Goal: Communication & Community: Answer question/provide support

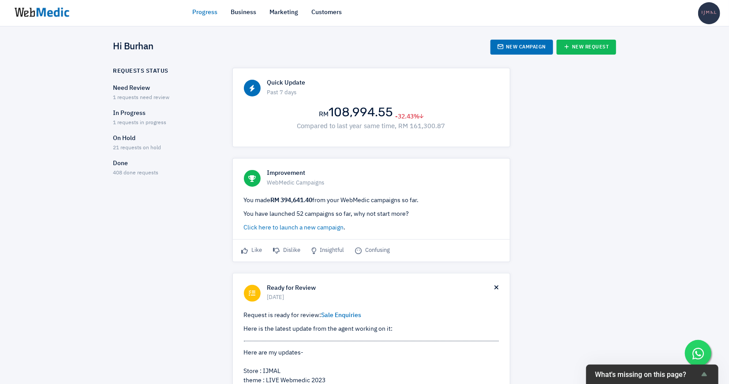
click at [128, 96] on span "1 requests need review" at bounding box center [141, 97] width 56 height 5
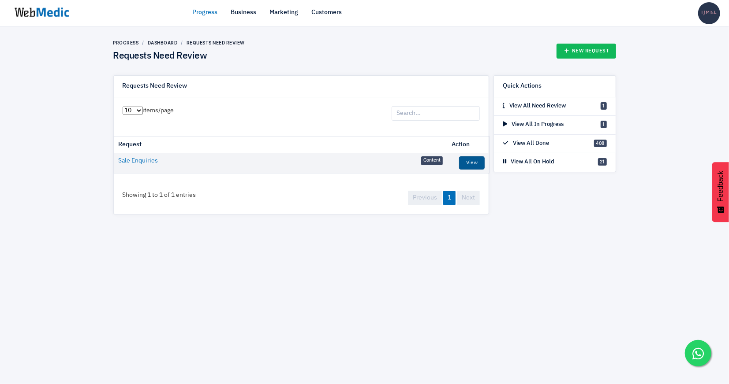
click at [472, 158] on link "View" at bounding box center [472, 162] width 26 height 13
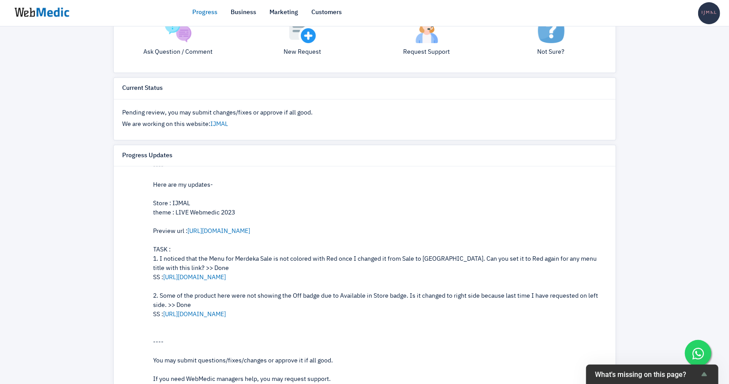
scroll to position [62, 0]
click at [226, 312] on link "https://prnt.sc/wDNhGAlrsSSA" at bounding box center [195, 314] width 63 height 6
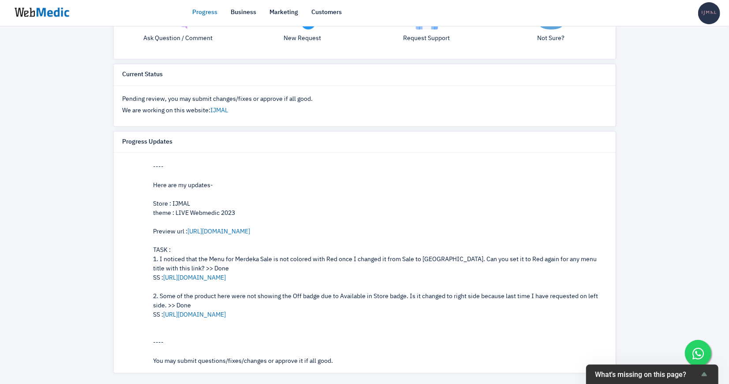
scroll to position [46, 0]
click at [217, 276] on link "https://prnt.sc/XuZiFsPEaVQ0" at bounding box center [195, 279] width 63 height 6
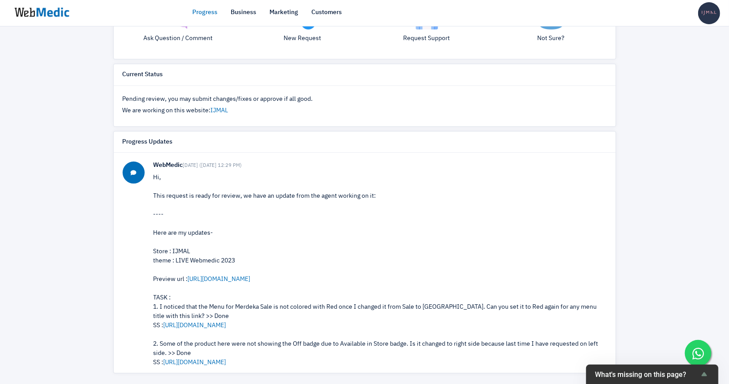
scroll to position [110, 0]
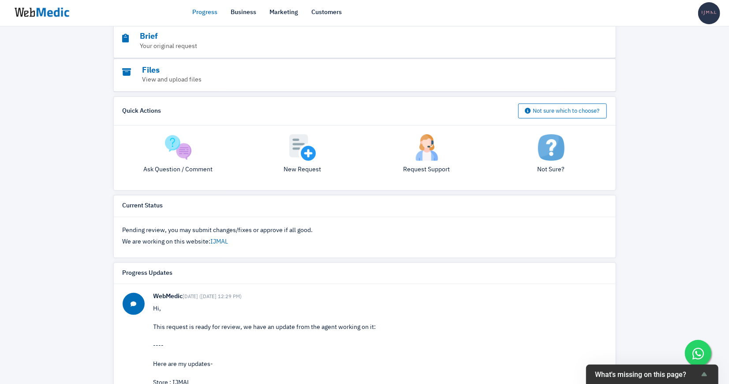
click at [183, 145] on img at bounding box center [178, 147] width 26 height 26
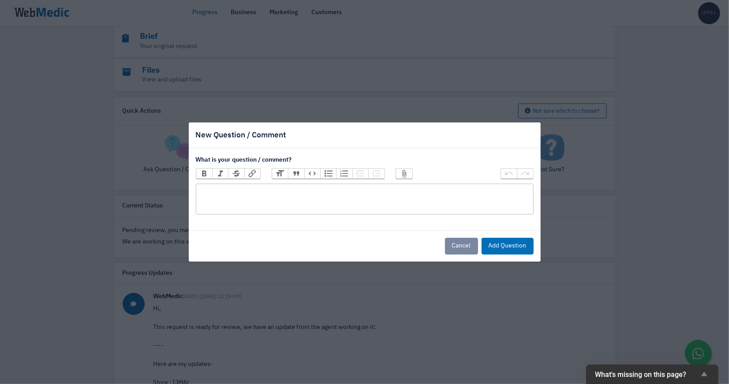
click at [377, 188] on trix-editor at bounding box center [365, 199] width 338 height 31
click at [336, 192] on div "I set the Off Badge for the products here, but the Va" at bounding box center [364, 190] width 329 height 9
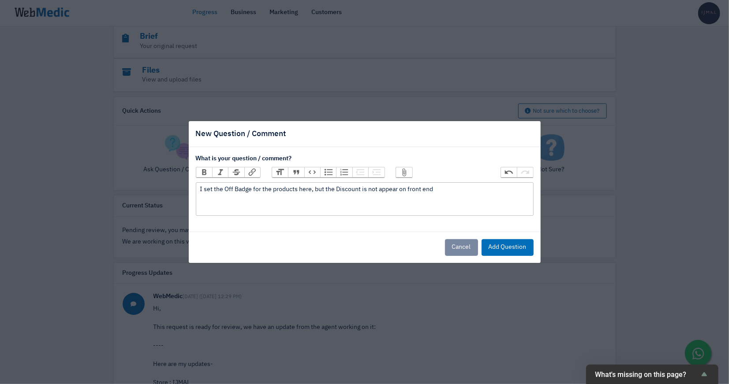
type trix-editor "<div>I set the Off Badge for the products here, but the Discount is not appear …"
click at [406, 173] on button "Attach Files" at bounding box center [404, 172] width 16 height 10
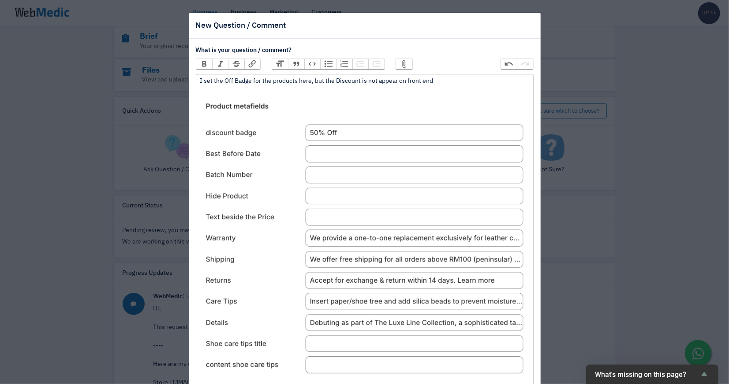
scroll to position [78, 0]
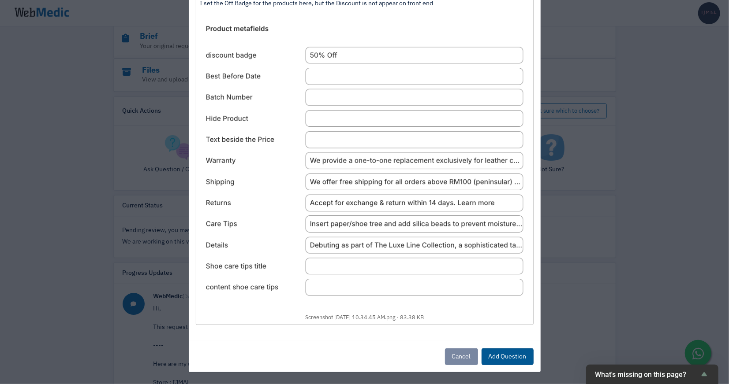
click at [518, 360] on button "Add Question" at bounding box center [507, 357] width 52 height 17
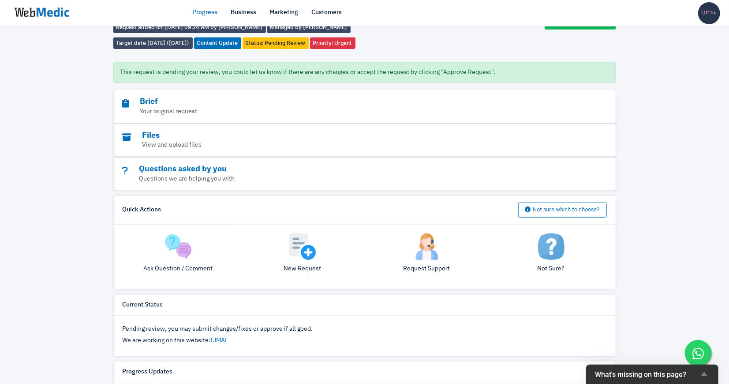
scroll to position [0, 0]
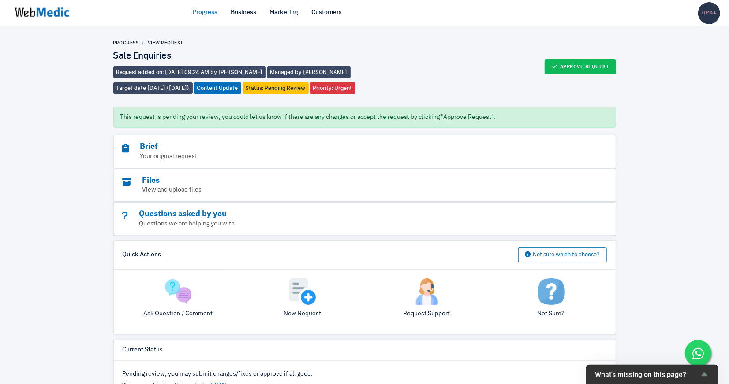
click at [196, 15] on link "Progress" at bounding box center [205, 12] width 25 height 9
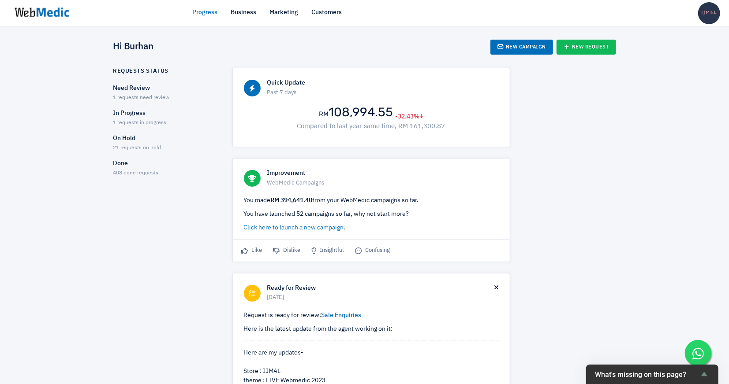
click at [146, 90] on p "Need Review" at bounding box center [165, 88] width 104 height 9
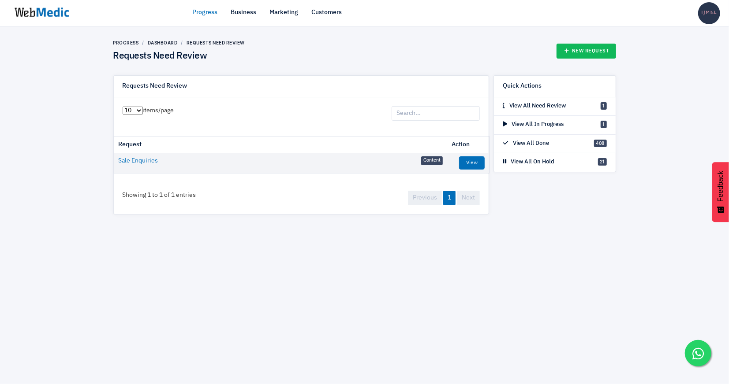
click at [196, 17] on link "Progress" at bounding box center [205, 12] width 25 height 9
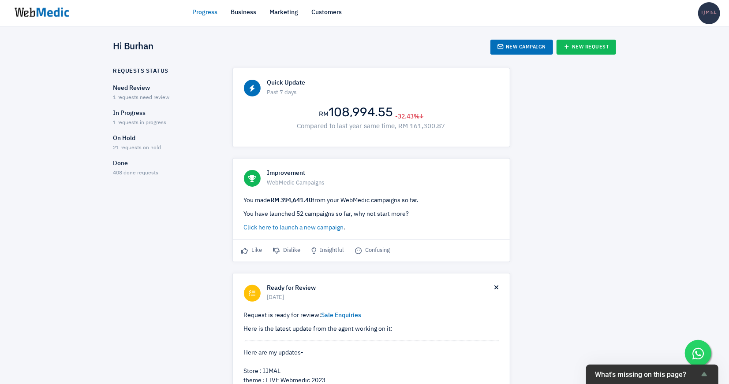
click at [153, 115] on p "In Progress" at bounding box center [165, 113] width 104 height 9
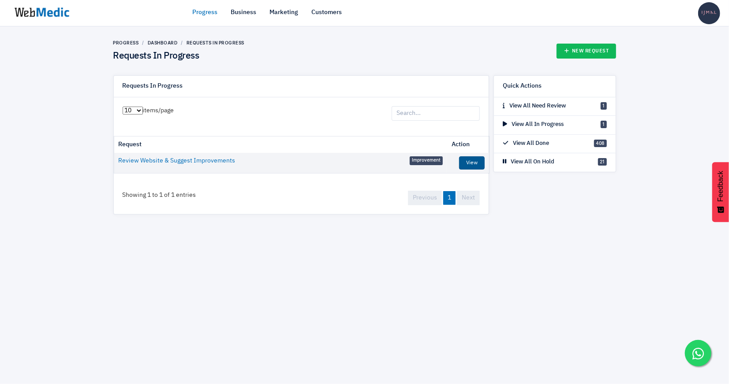
click at [473, 168] on link "View" at bounding box center [472, 162] width 26 height 13
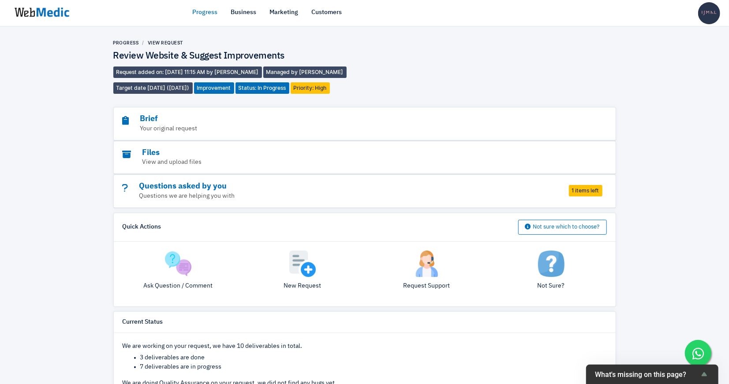
click at [196, 14] on link "Progress" at bounding box center [205, 12] width 25 height 9
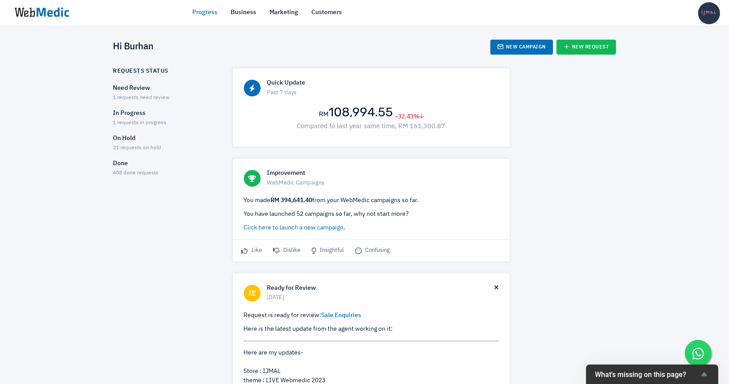
click at [131, 95] on span "1 requests need review" at bounding box center [141, 97] width 56 height 5
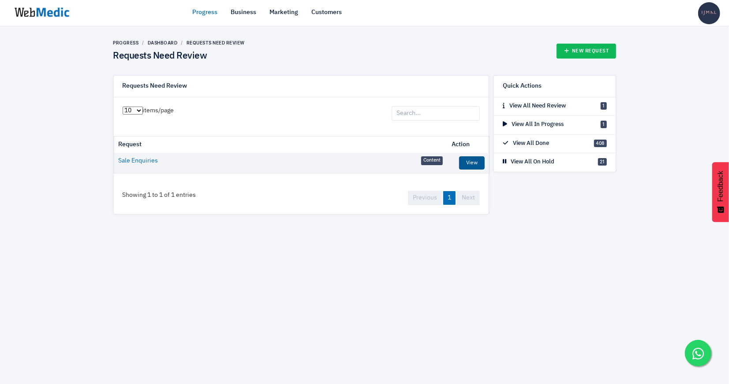
click at [470, 161] on link "View" at bounding box center [472, 162] width 26 height 13
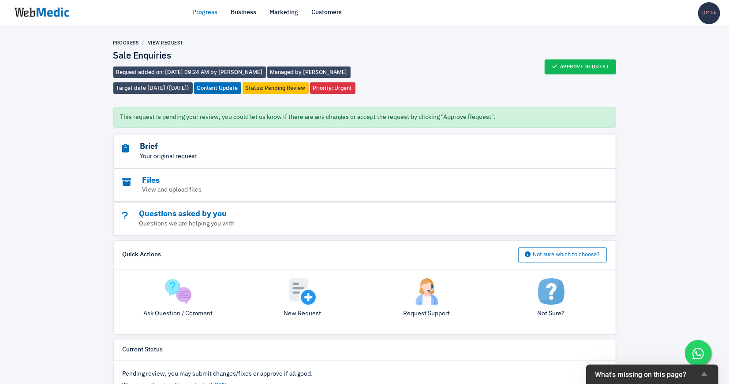
click at [259, 148] on h3 "Brief" at bounding box center [340, 147] width 435 height 10
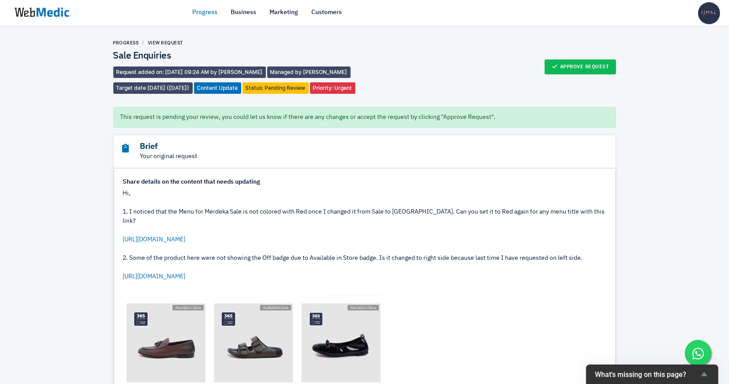
click at [155, 144] on h3 "Brief" at bounding box center [340, 147] width 435 height 10
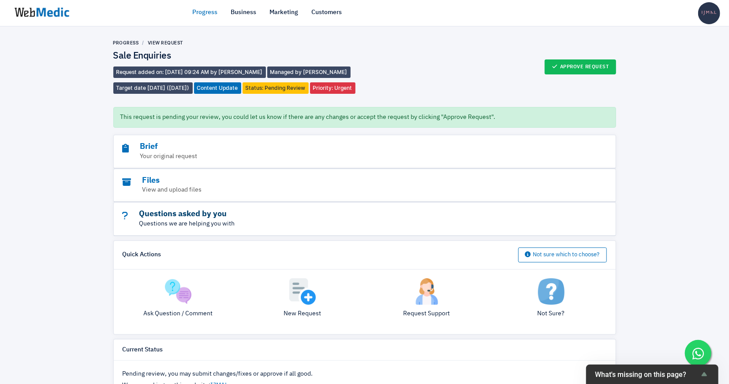
click at [204, 217] on h3 "Questions asked by you" at bounding box center [340, 214] width 435 height 10
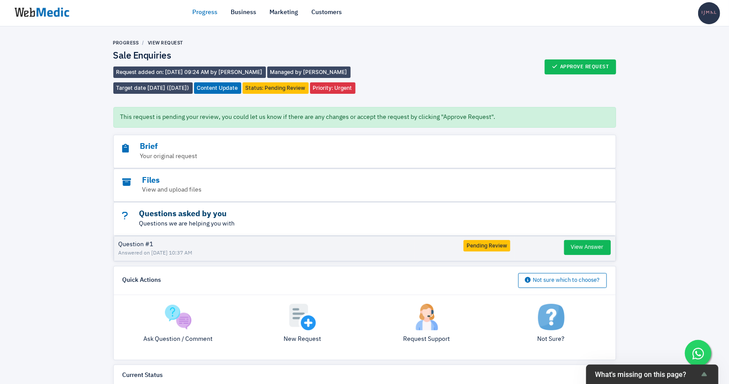
scroll to position [187, 0]
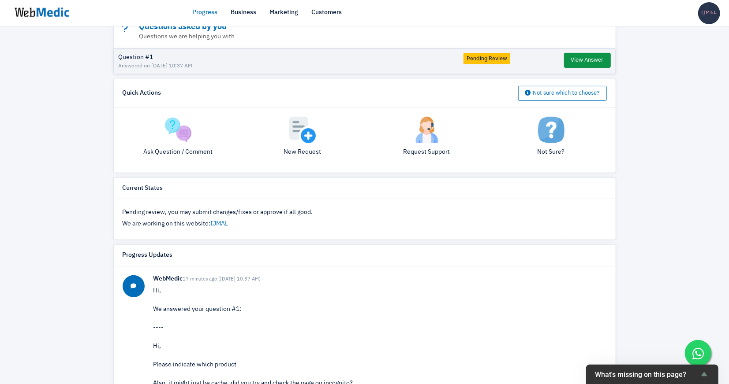
click at [606, 53] on button "View Answer" at bounding box center [587, 60] width 47 height 15
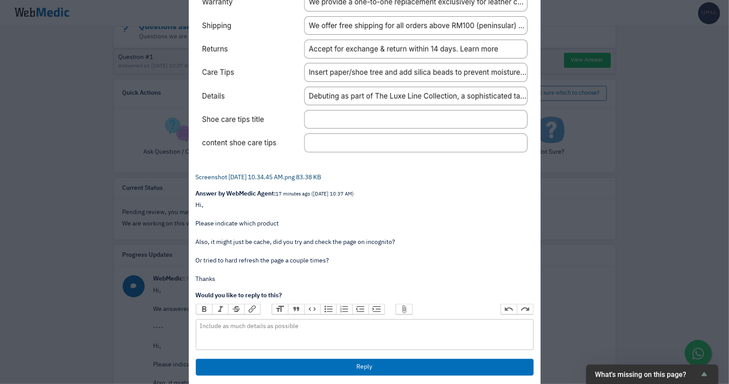
scroll to position [283, 0]
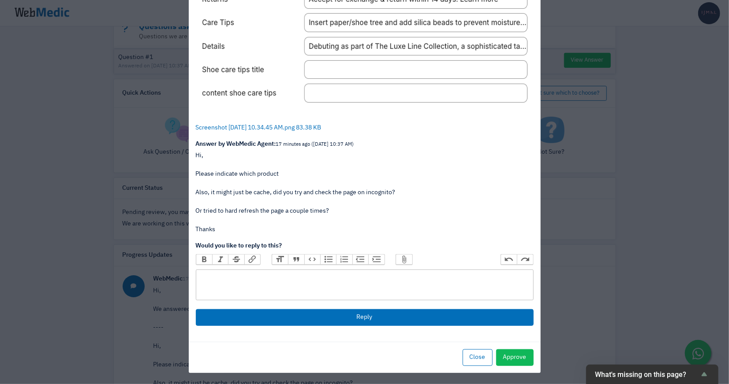
click at [324, 288] on trix-editor at bounding box center [365, 285] width 338 height 31
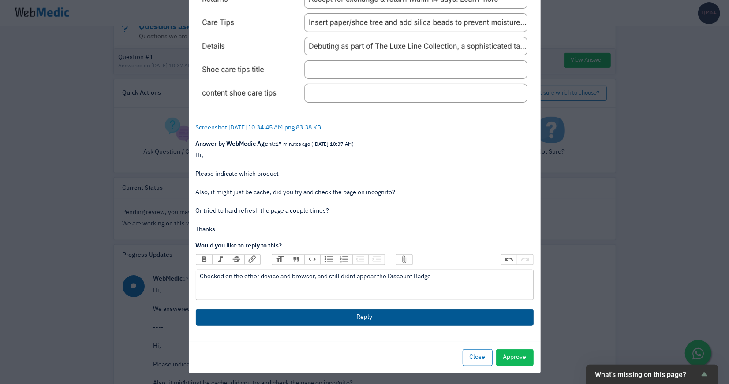
type trix-editor "<div>Checked on the other device and browser, and still didnt appear the Discou…"
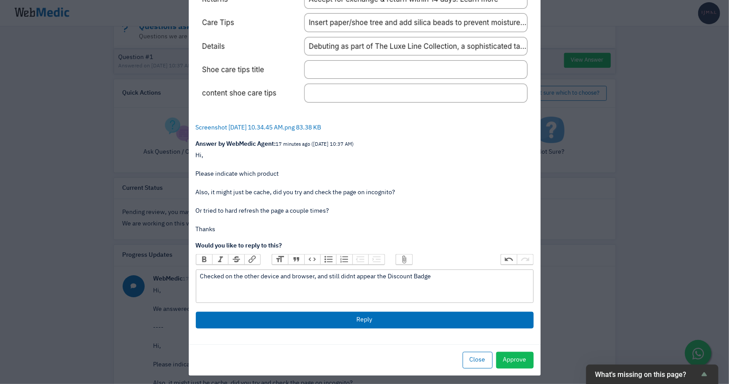
click at [402, 261] on button "Attach Files" at bounding box center [404, 260] width 16 height 10
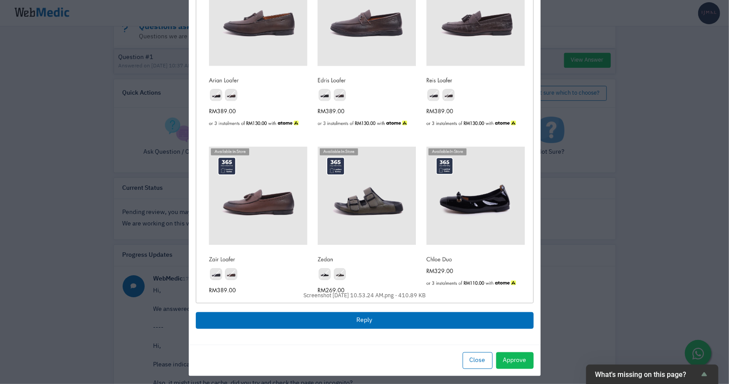
scroll to position [614, 0]
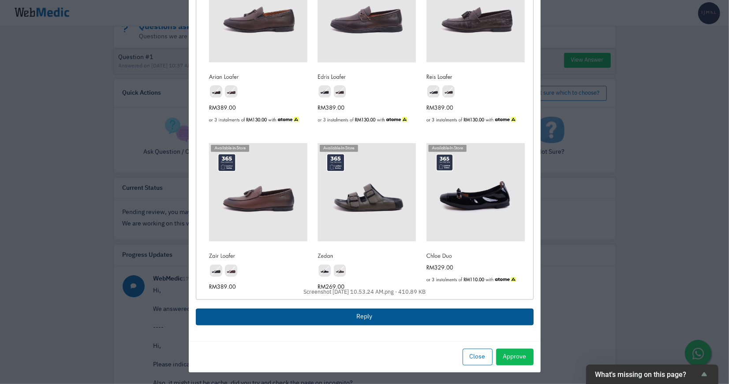
click at [347, 314] on button "Reply" at bounding box center [365, 317] width 338 height 17
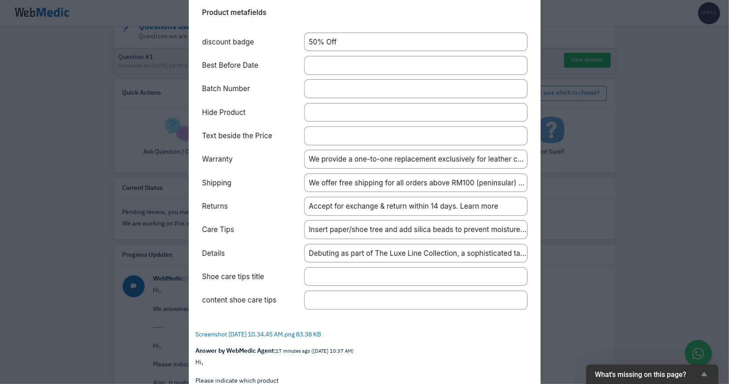
scroll to position [0, 0]
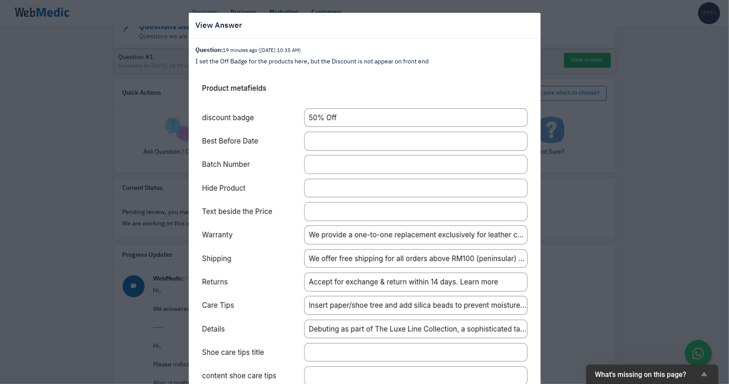
click at [644, 162] on div "View Answer Question: 19 minutes ago ([DATE] 10:35 AM) I set the Off Badge for …" at bounding box center [364, 192] width 729 height 384
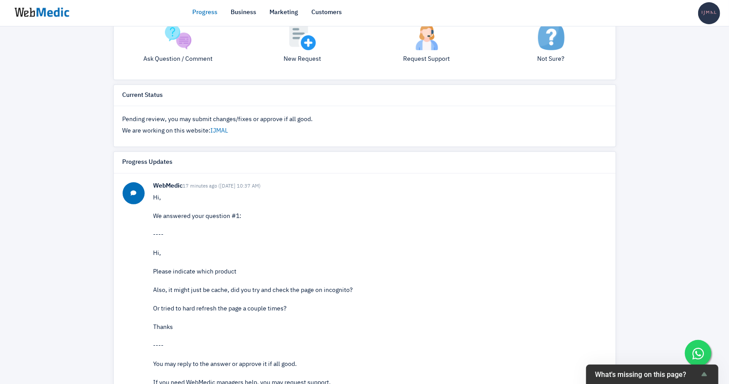
scroll to position [300, 0]
